Goal: Task Accomplishment & Management: Use online tool/utility

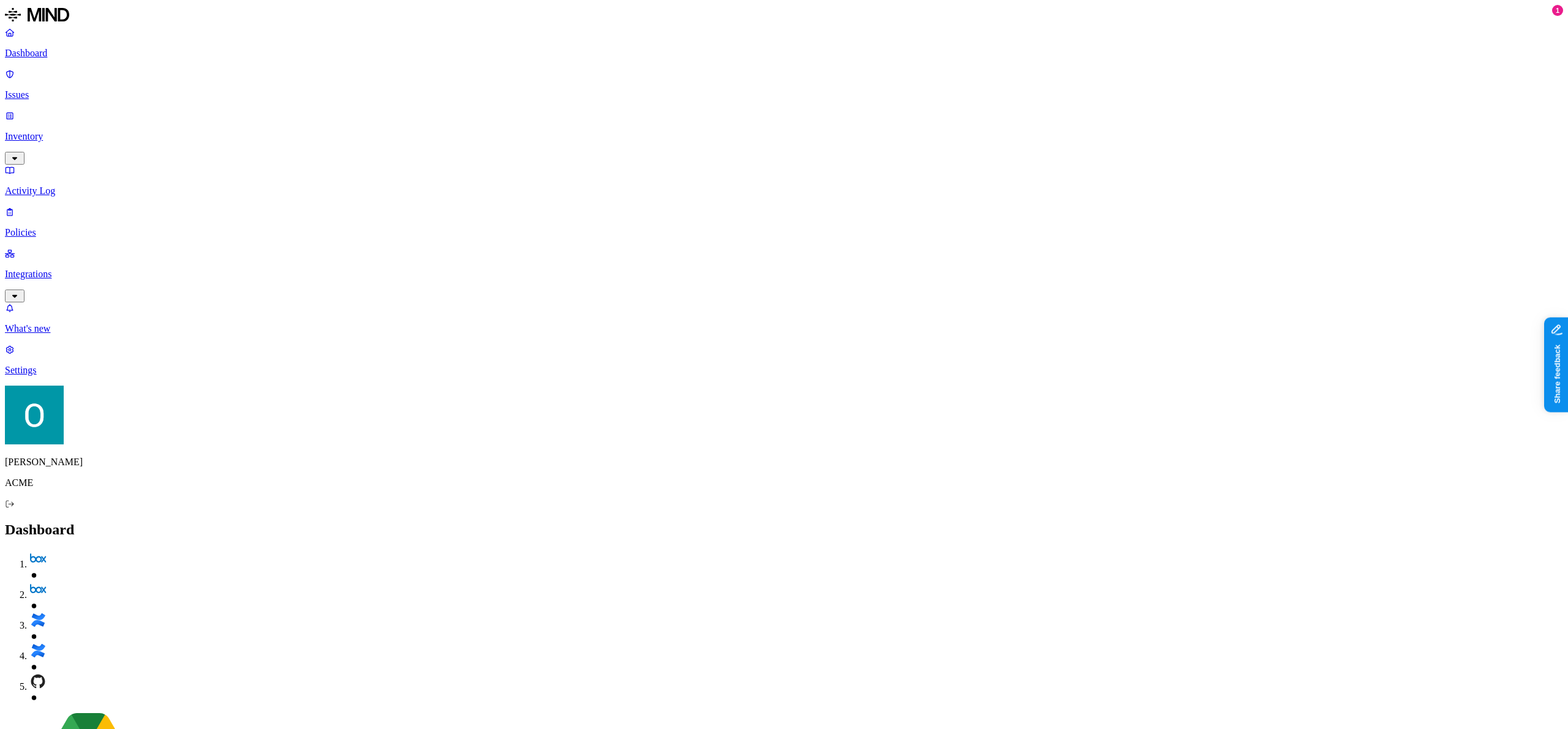
click at [78, 269] on p "Integrations" at bounding box center [784, 274] width 1558 height 11
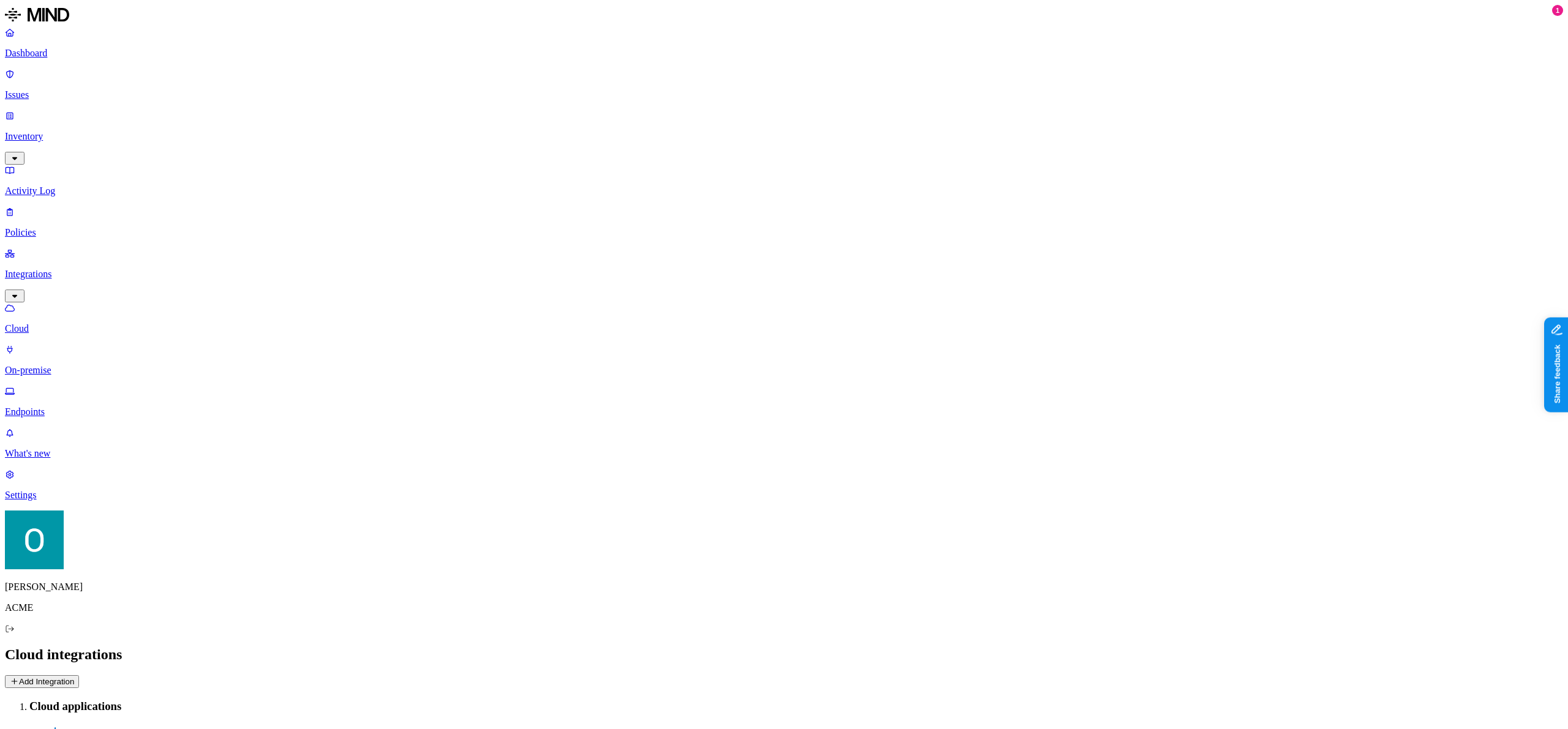
click at [69, 406] on p "Endpoints" at bounding box center [784, 411] width 1558 height 11
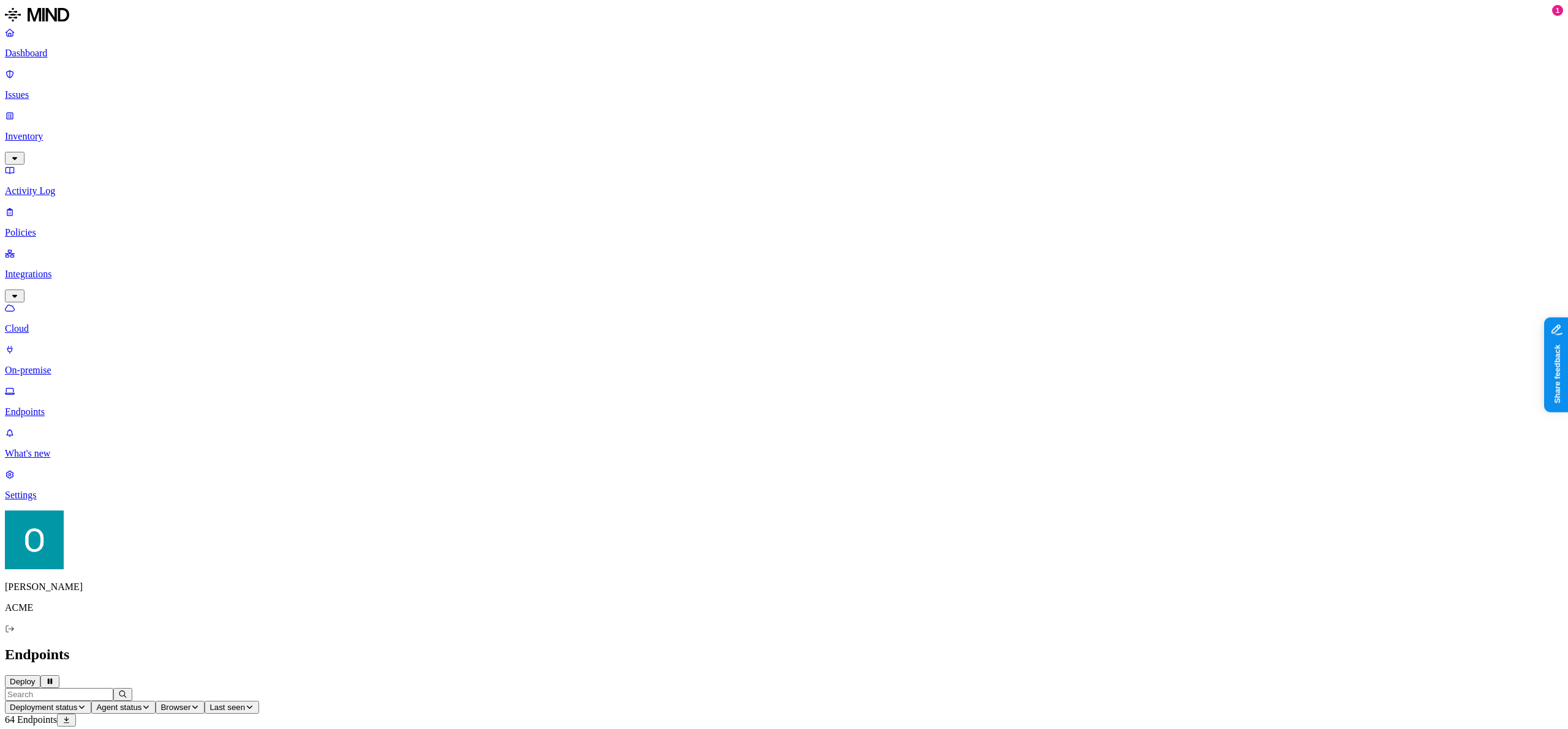
click at [1176, 646] on h2 "Endpoints" at bounding box center [784, 655] width 1558 height 17
